Goal: Check status: Check status

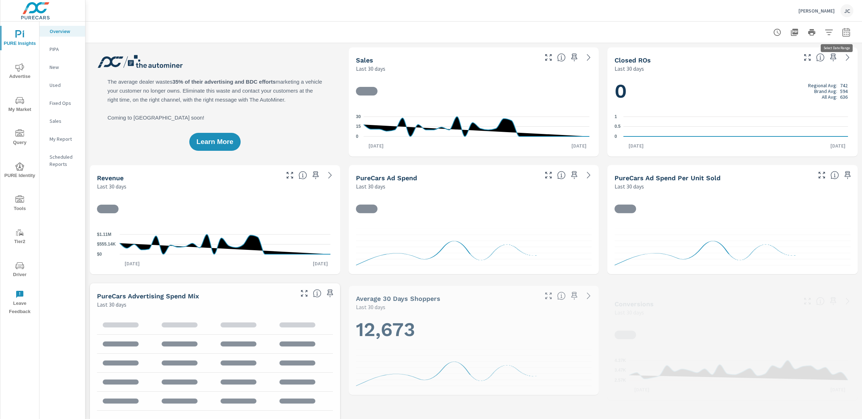
click at [842, 33] on icon "button" at bounding box center [846, 32] width 9 height 9
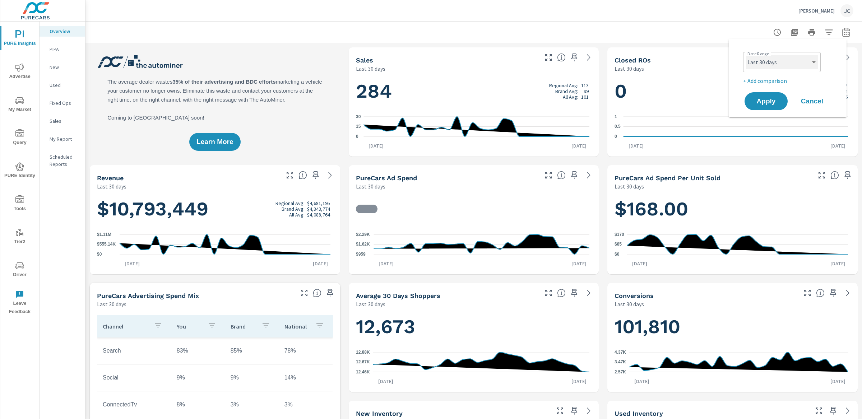
click at [799, 55] on select "Custom Yesterday Last week Last 7 days Last 14 days Last 30 days Last 45 days L…" at bounding box center [782, 62] width 72 height 14
click at [746, 55] on select "Custom Yesterday Last week Last 7 days Last 14 days Last 30 days Last 45 days L…" at bounding box center [782, 62] width 72 height 14
select select "custom"
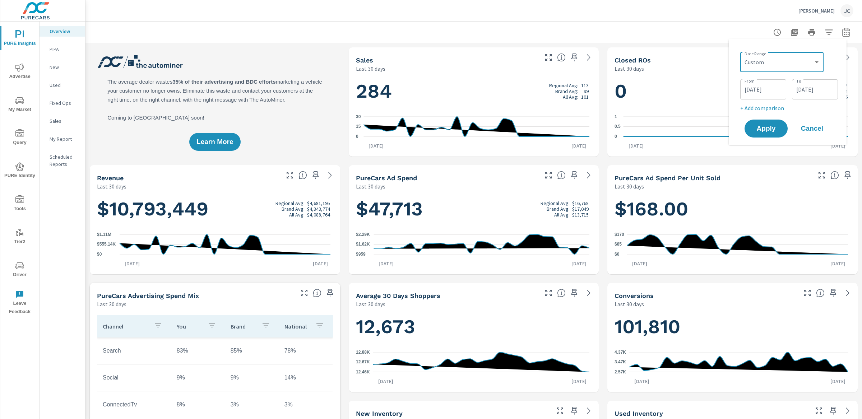
click at [765, 96] on input "08/11/2025" at bounding box center [763, 89] width 40 height 14
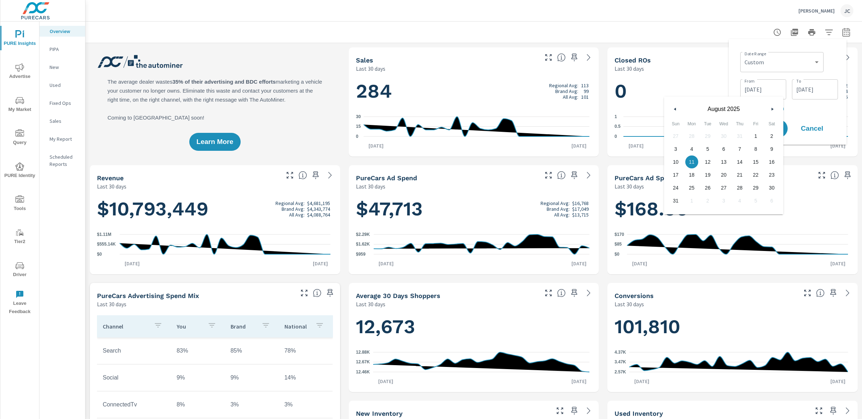
scroll to position [0, 0]
click at [679, 109] on div "August 2025" at bounding box center [723, 108] width 119 height 22
click at [676, 109] on button "button" at bounding box center [675, 109] width 9 height 9
click at [708, 136] on span "1" at bounding box center [708, 135] width 16 height 9
type input "07/01/2025"
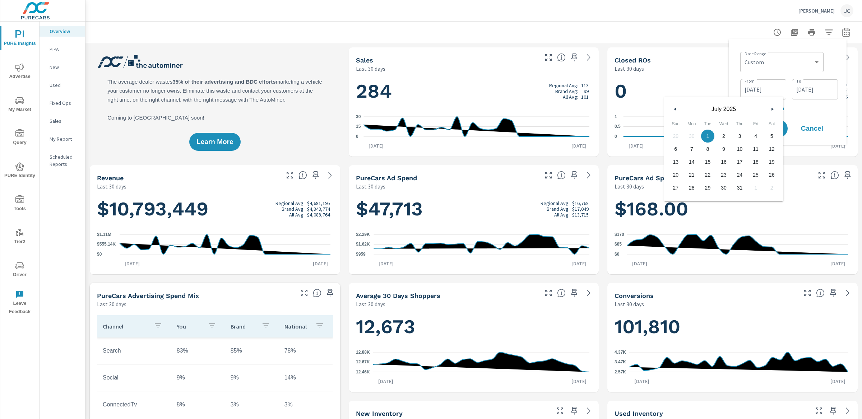
click at [802, 93] on input "09/09/2025" at bounding box center [815, 89] width 40 height 14
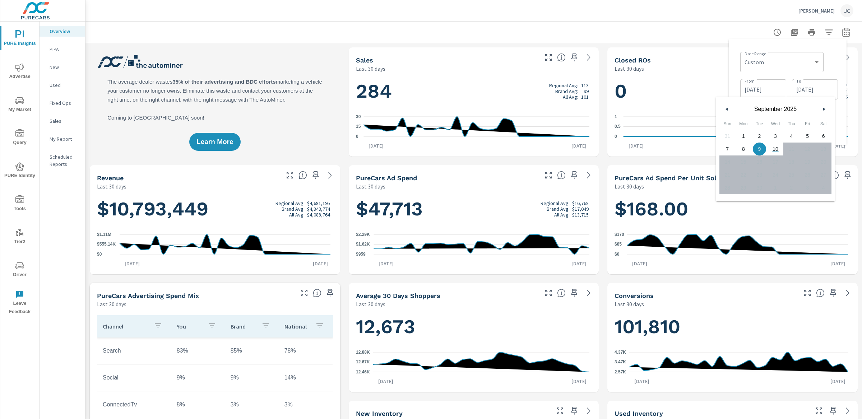
click at [726, 106] on button "button" at bounding box center [727, 109] width 9 height 9
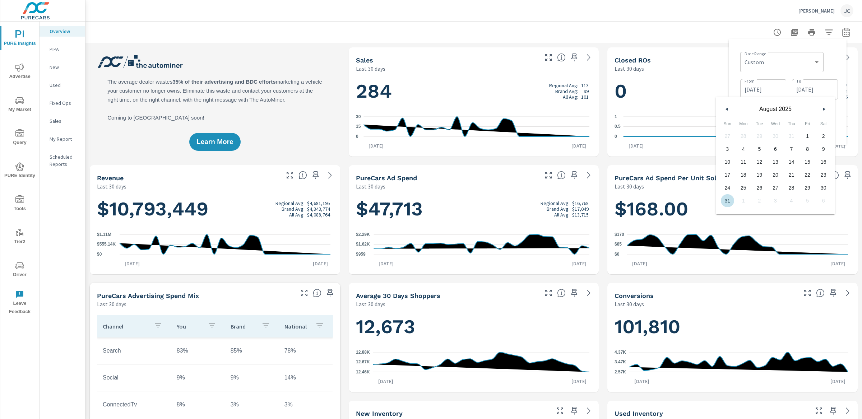
click at [729, 201] on span "31" at bounding box center [727, 200] width 16 height 9
type input "08/31/2025"
click at [843, 101] on div "Date Range Custom Yesterday Last week Last 7 days Last 14 days Last 30 days Las…" at bounding box center [788, 92] width 118 height 106
click at [761, 110] on p "+ Add comparison" at bounding box center [789, 108] width 98 height 9
select select "Previous period"
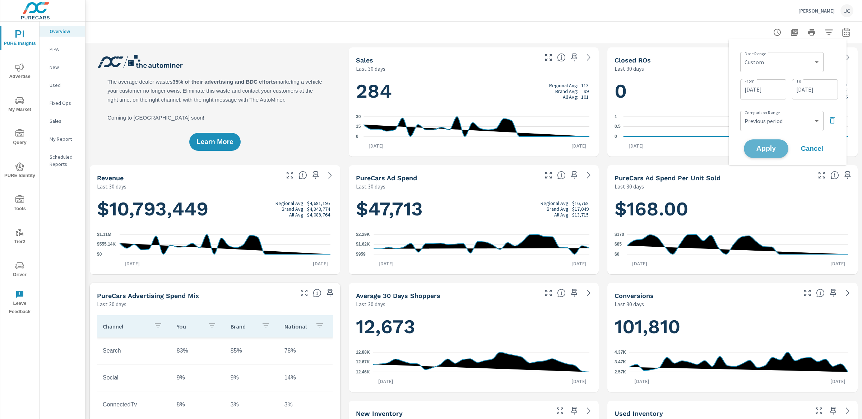
click at [762, 145] on span "Apply" at bounding box center [765, 148] width 29 height 7
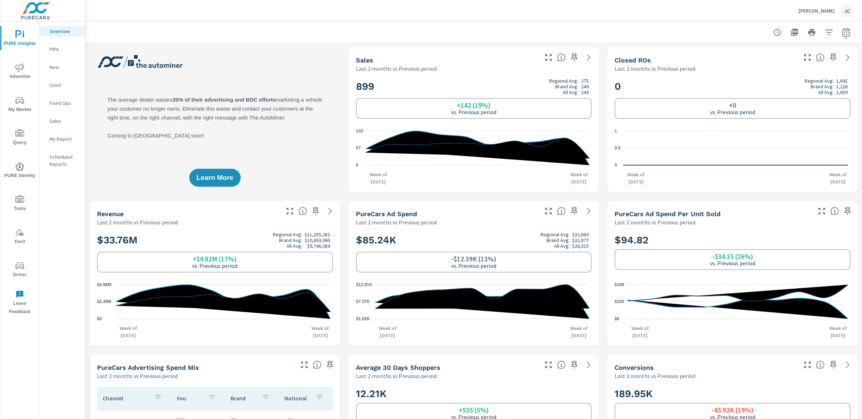
click at [22, 67] on icon "nav menu" at bounding box center [19, 67] width 9 height 8
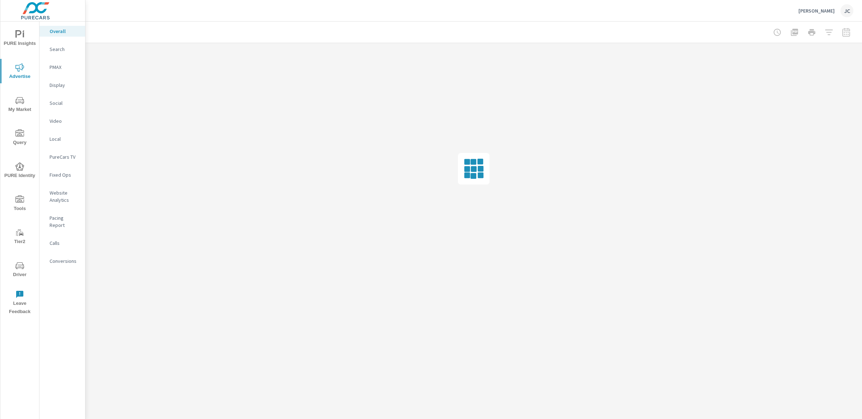
click at [60, 258] on p "Conversions" at bounding box center [65, 261] width 30 height 7
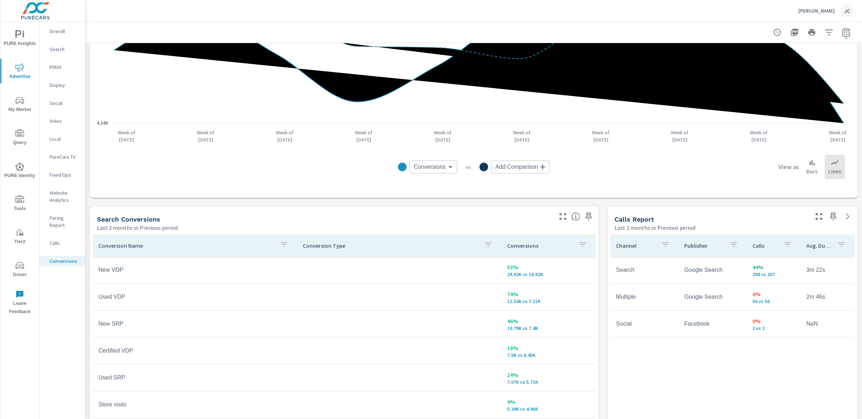
scroll to position [366, 0]
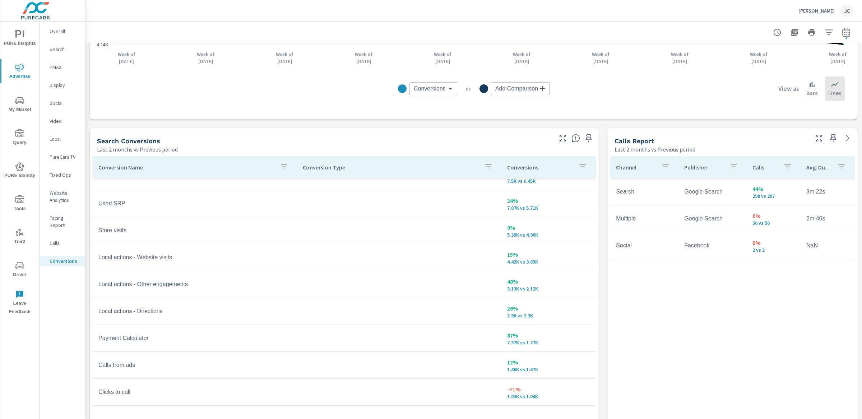
scroll to position [286, 0]
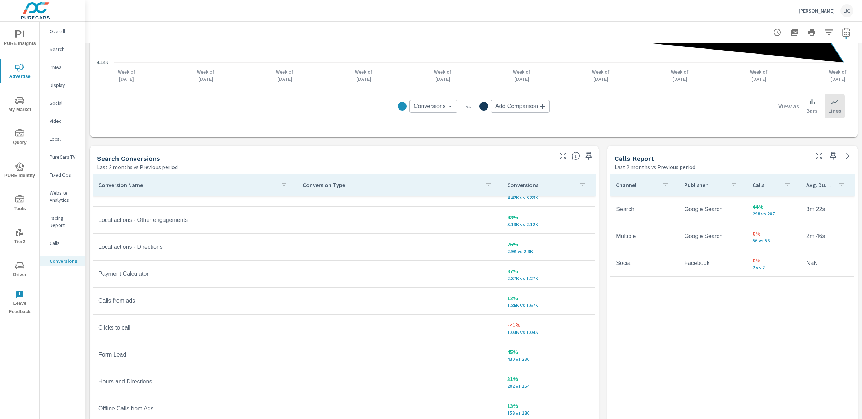
scroll to position [178, 0]
